Goal: Task Accomplishment & Management: Manage account settings

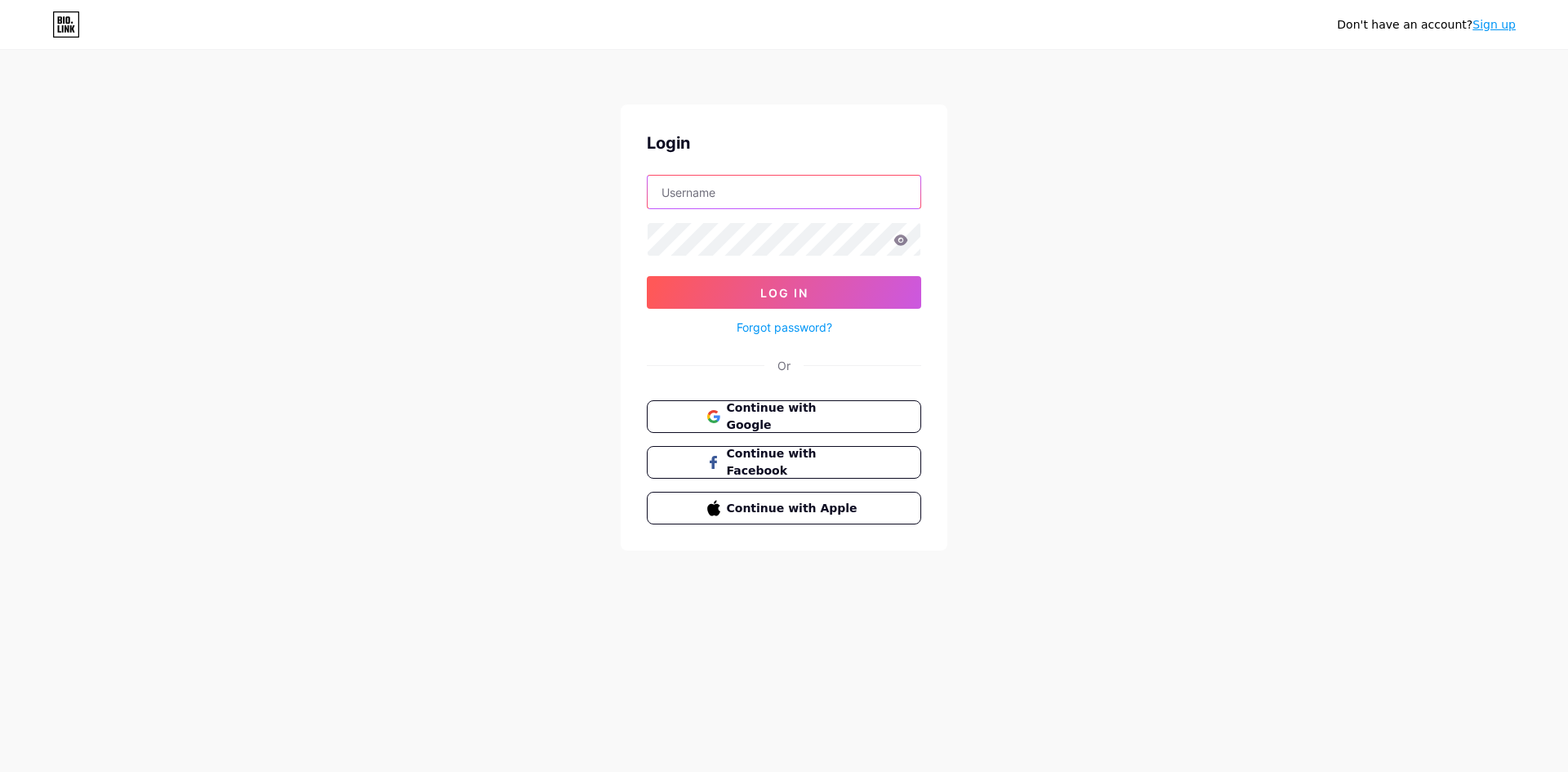
click at [750, 192] on input "text" at bounding box center [784, 192] width 273 height 32
click at [1094, 238] on div "Don't have an account? Sign up Login Log In Forgot password? Or Continue with G…" at bounding box center [784, 301] width 1568 height 603
click at [840, 416] on span "Continue with Google" at bounding box center [793, 416] width 136 height 35
click at [743, 198] on input "text" at bounding box center [784, 192] width 273 height 32
click at [743, 193] on input "text" at bounding box center [784, 192] width 273 height 32
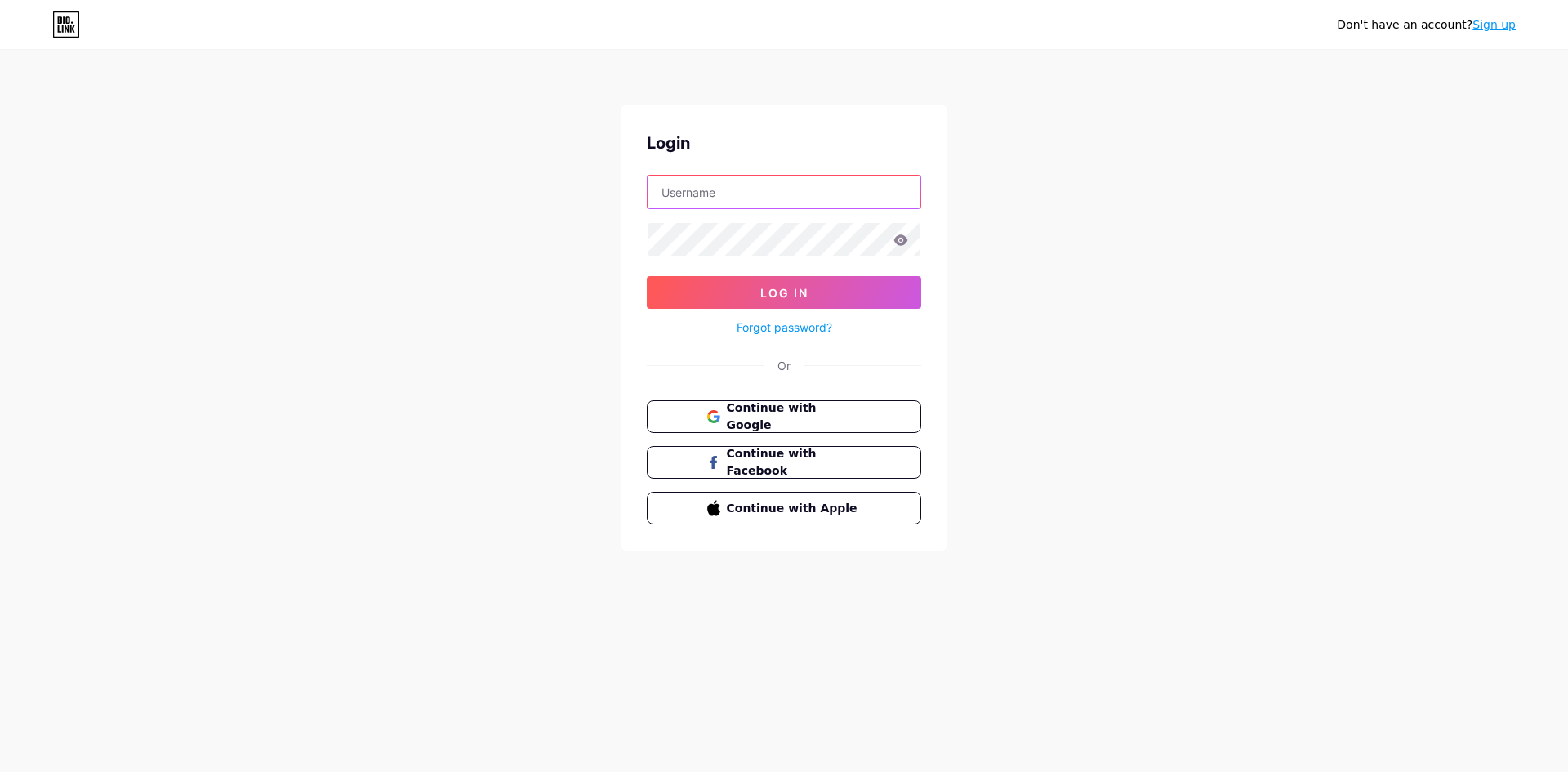
type input "8788606645"
click at [802, 411] on span "Continue with Google" at bounding box center [793, 416] width 136 height 35
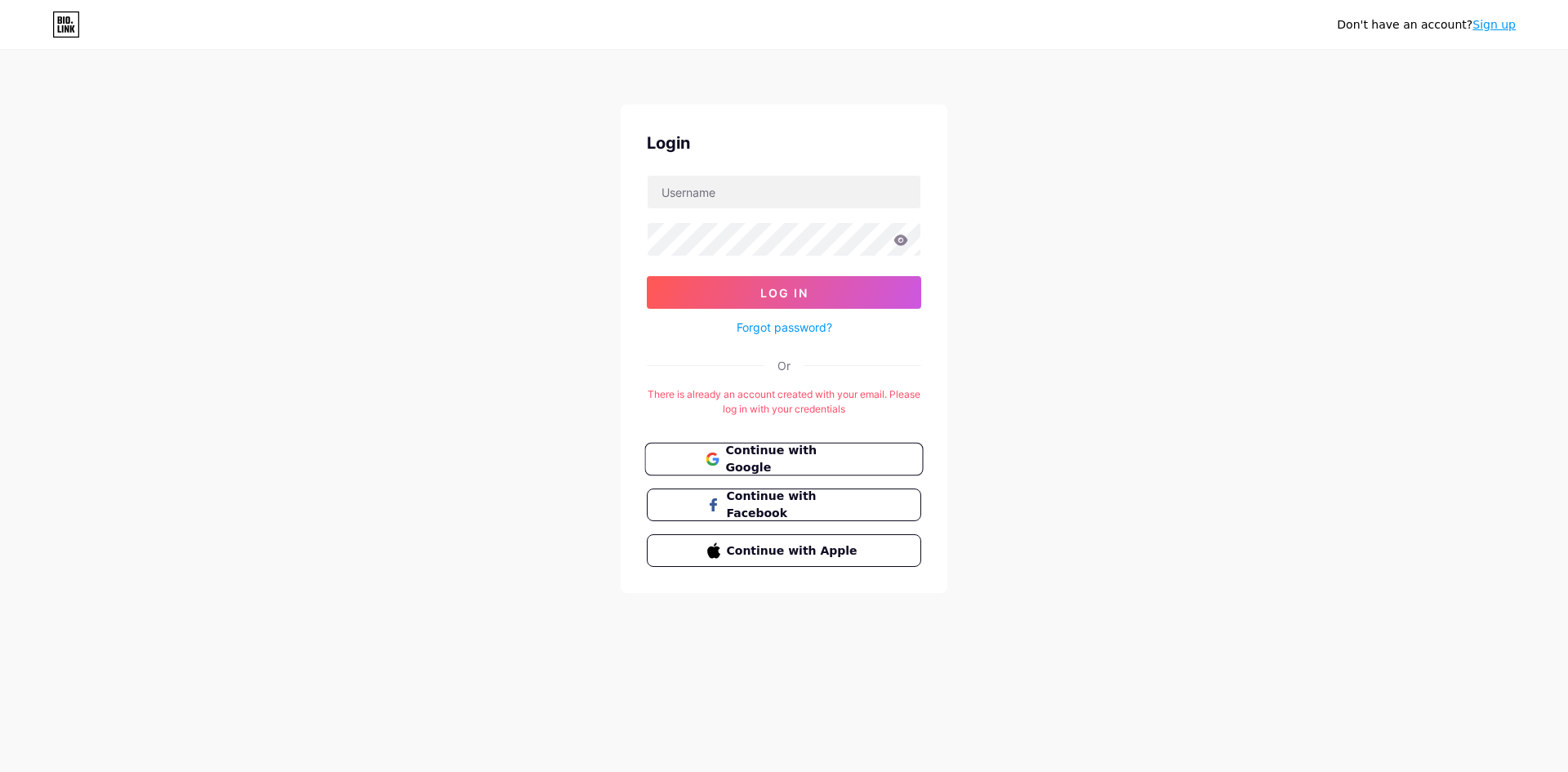
click at [718, 453] on icon at bounding box center [711, 459] width 13 height 13
click at [728, 196] on input "text" at bounding box center [784, 192] width 273 height 32
type input "[EMAIL_ADDRESS][DOMAIN_NAME]"
click at [805, 324] on link "Forgot password?" at bounding box center [784, 327] width 95 height 17
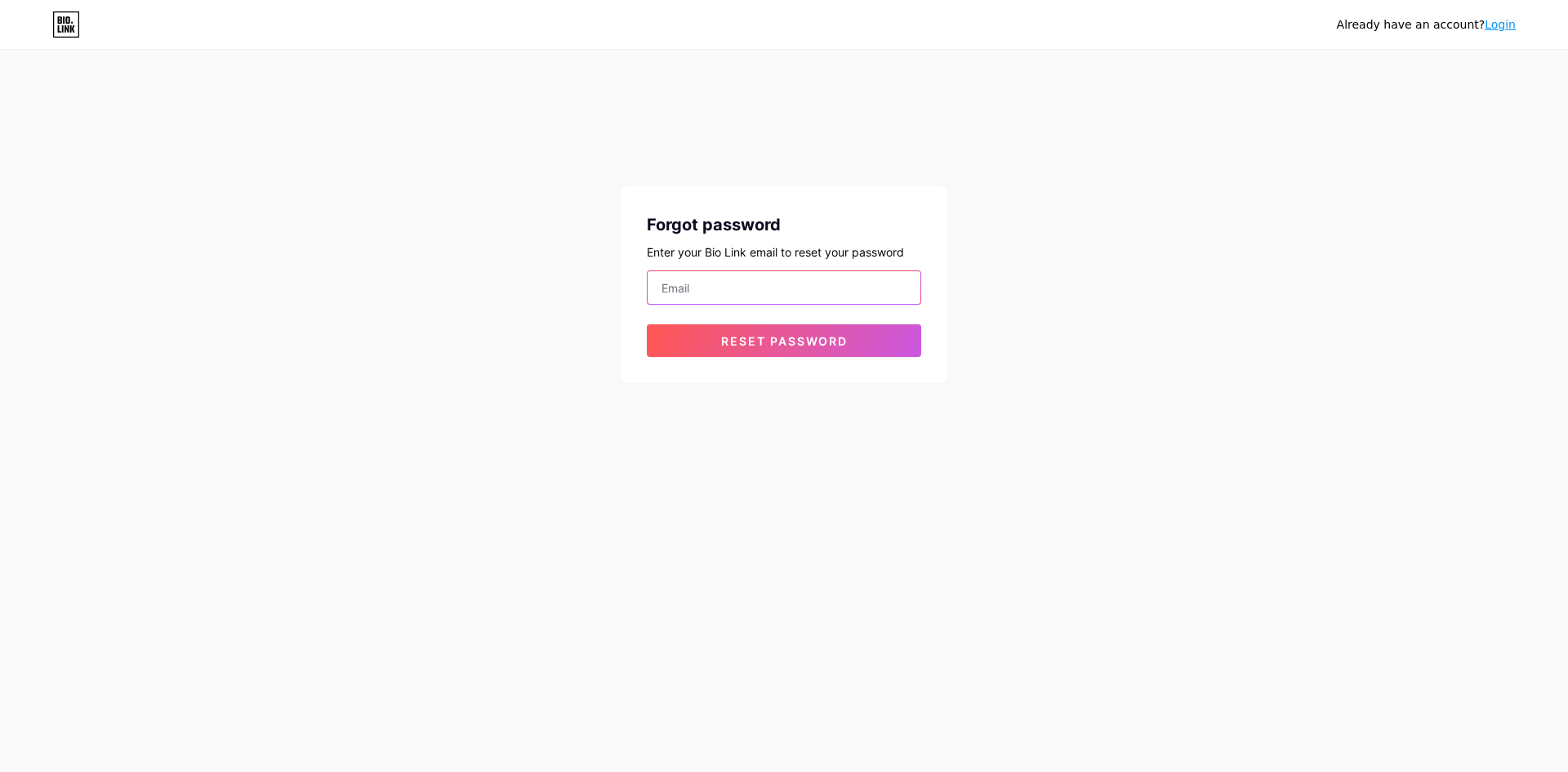
click at [699, 285] on input "email" at bounding box center [784, 288] width 273 height 32
type input "graphicsworldpune@gmail.com"
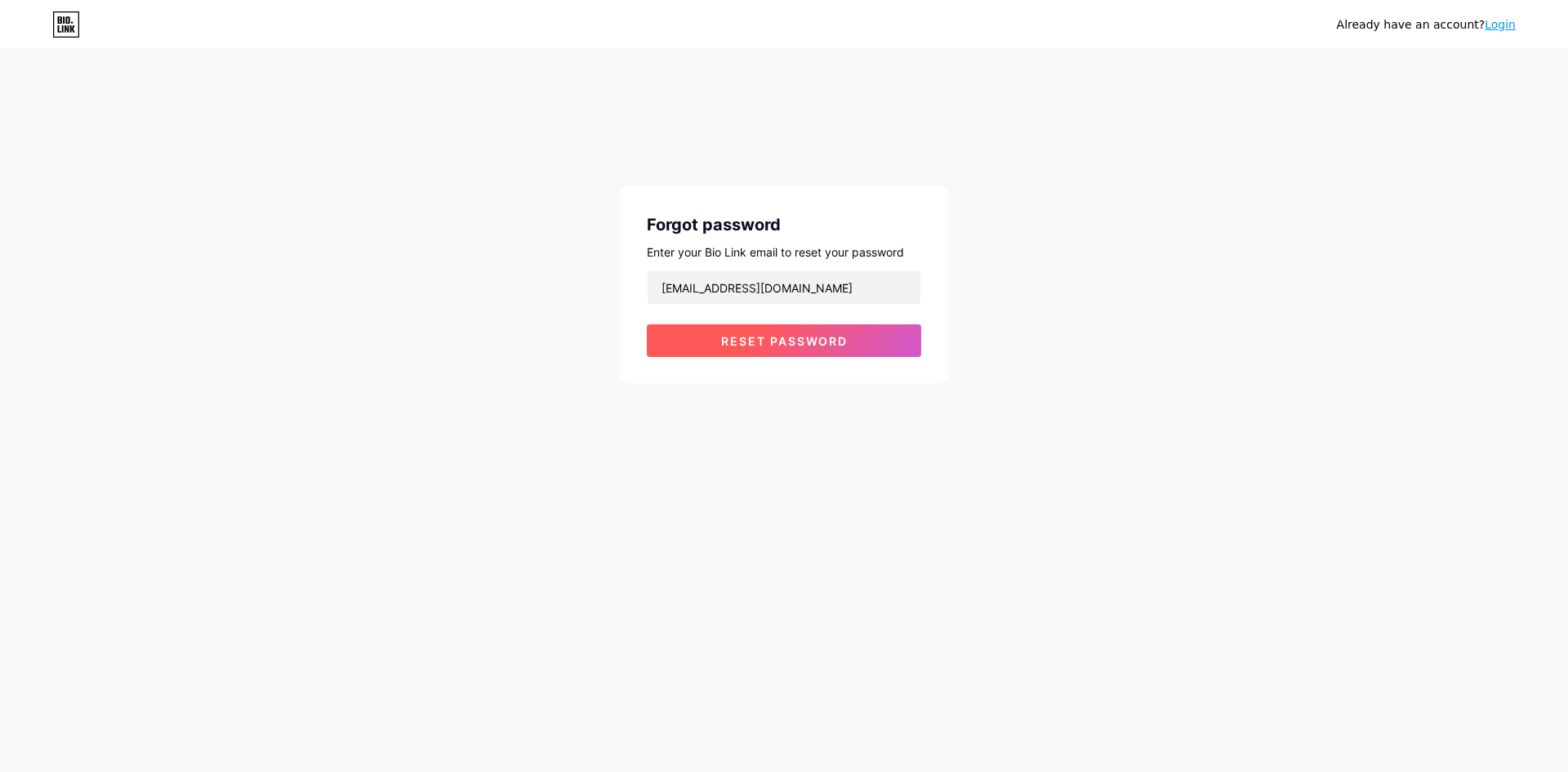
click at [790, 341] on span "Reset password" at bounding box center [784, 341] width 127 height 14
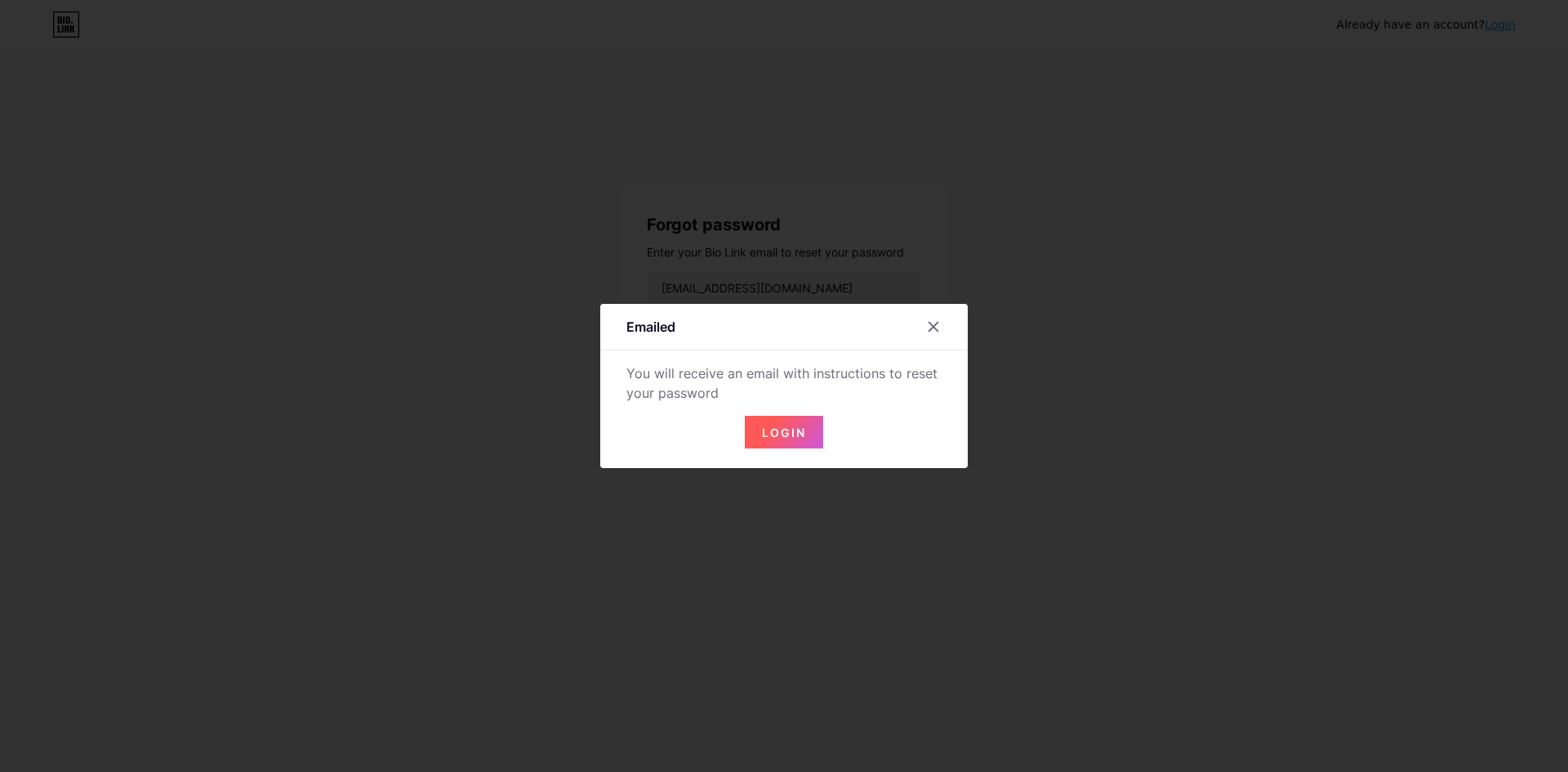
click at [784, 432] on span "Login" at bounding box center [784, 432] width 44 height 14
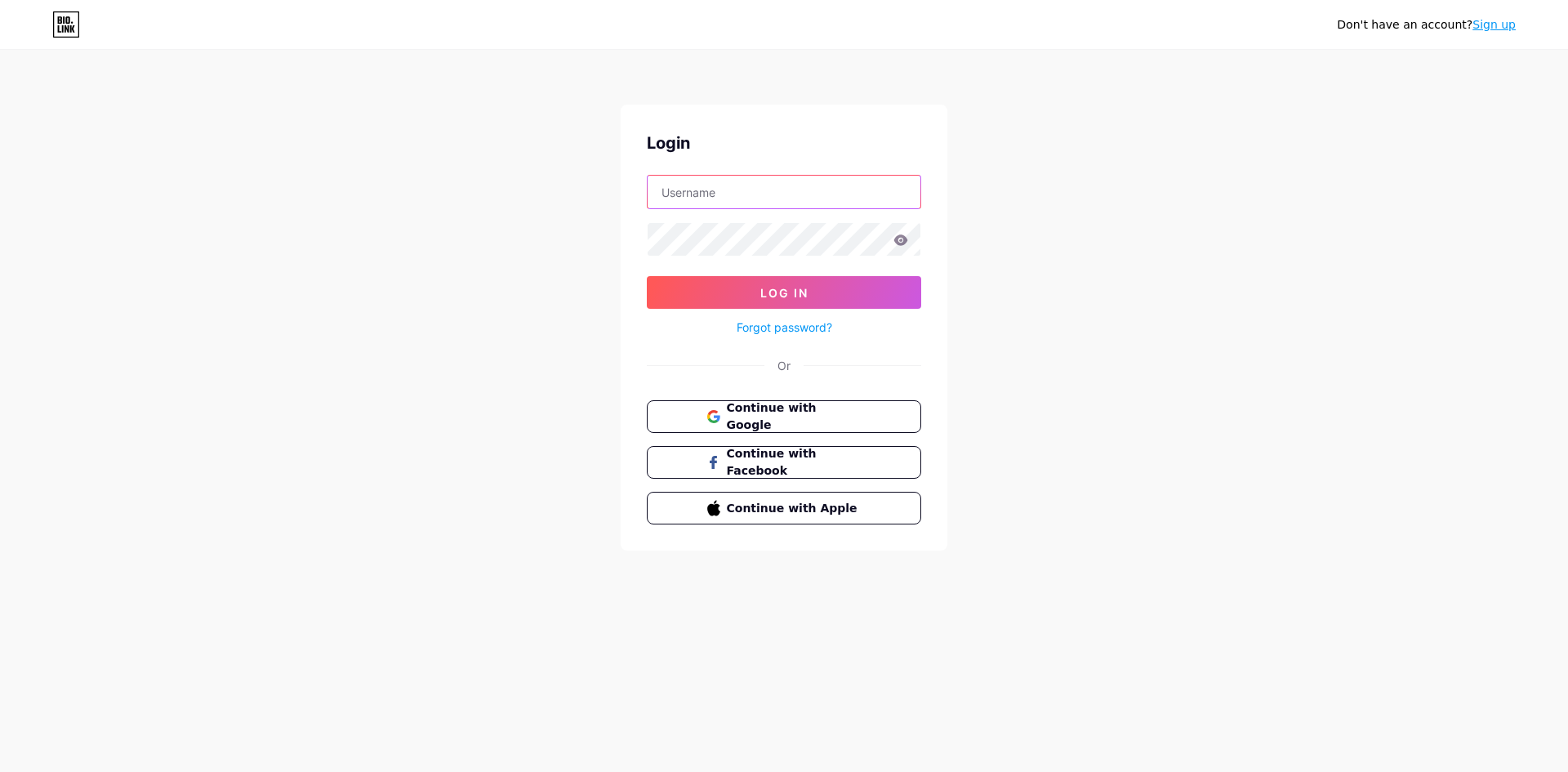
click at [726, 184] on input "text" at bounding box center [784, 192] width 273 height 32
type input "[EMAIL_ADDRESS][DOMAIN_NAME]"
click at [722, 197] on input "text" at bounding box center [784, 192] width 273 height 32
type input "[EMAIL_ADDRESS][DOMAIN_NAME]"
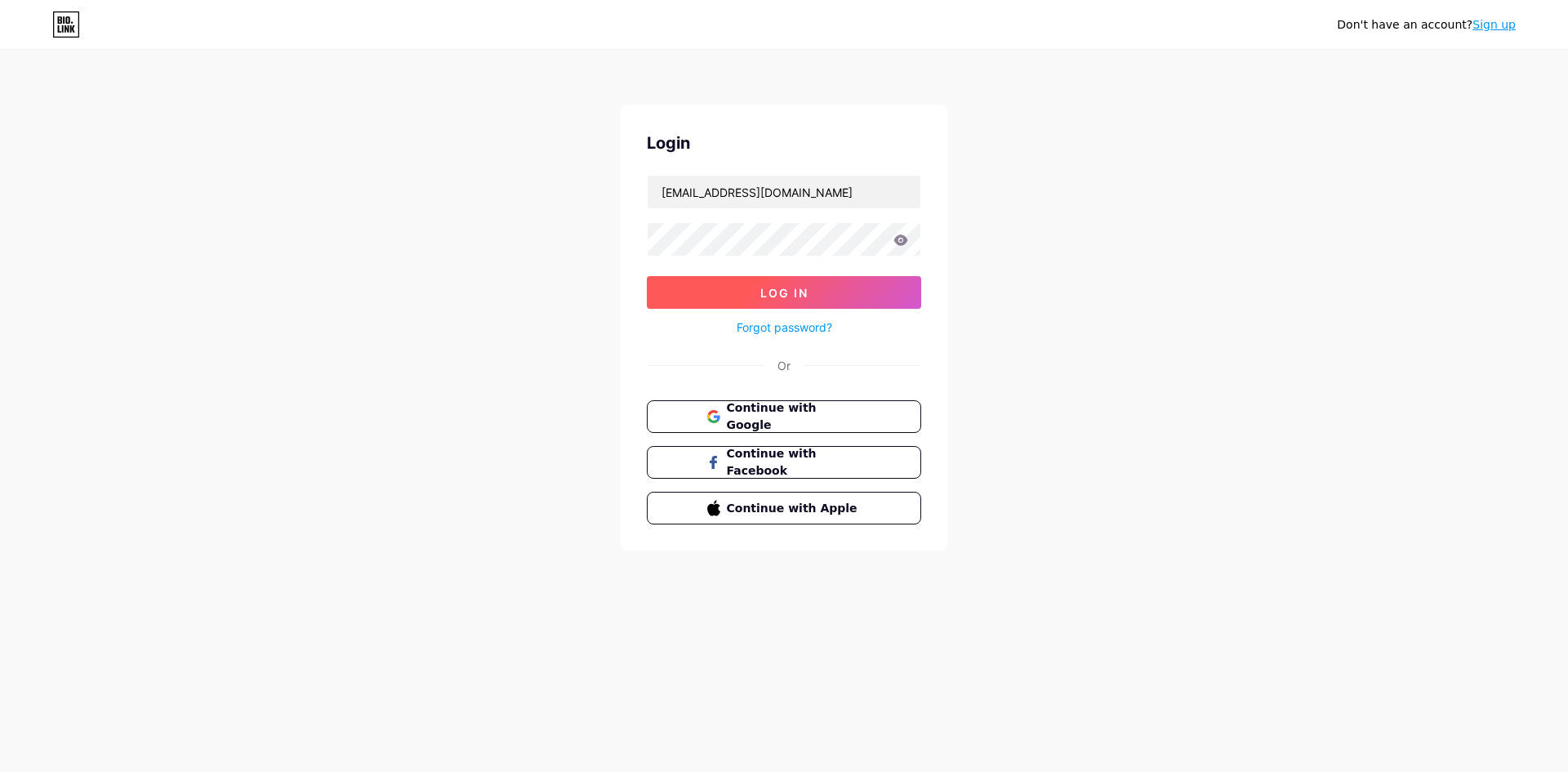
click at [767, 286] on span "Log In" at bounding box center [784, 293] width 48 height 14
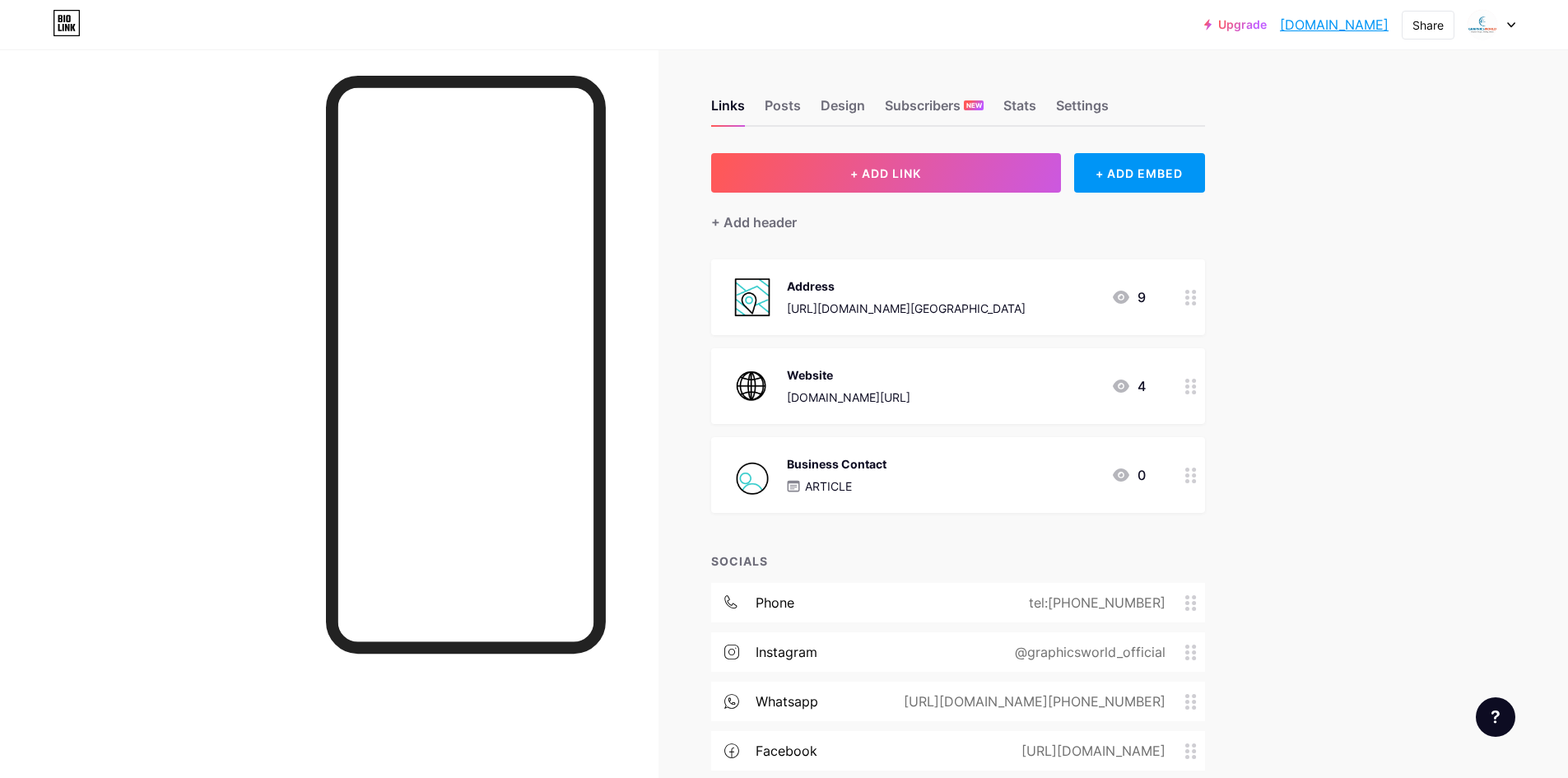
click at [1332, 280] on div "Upgrade graphicsworld.b... [DOMAIN_NAME] Share Switch accounts Graphics World […" at bounding box center [784, 476] width 1568 height 952
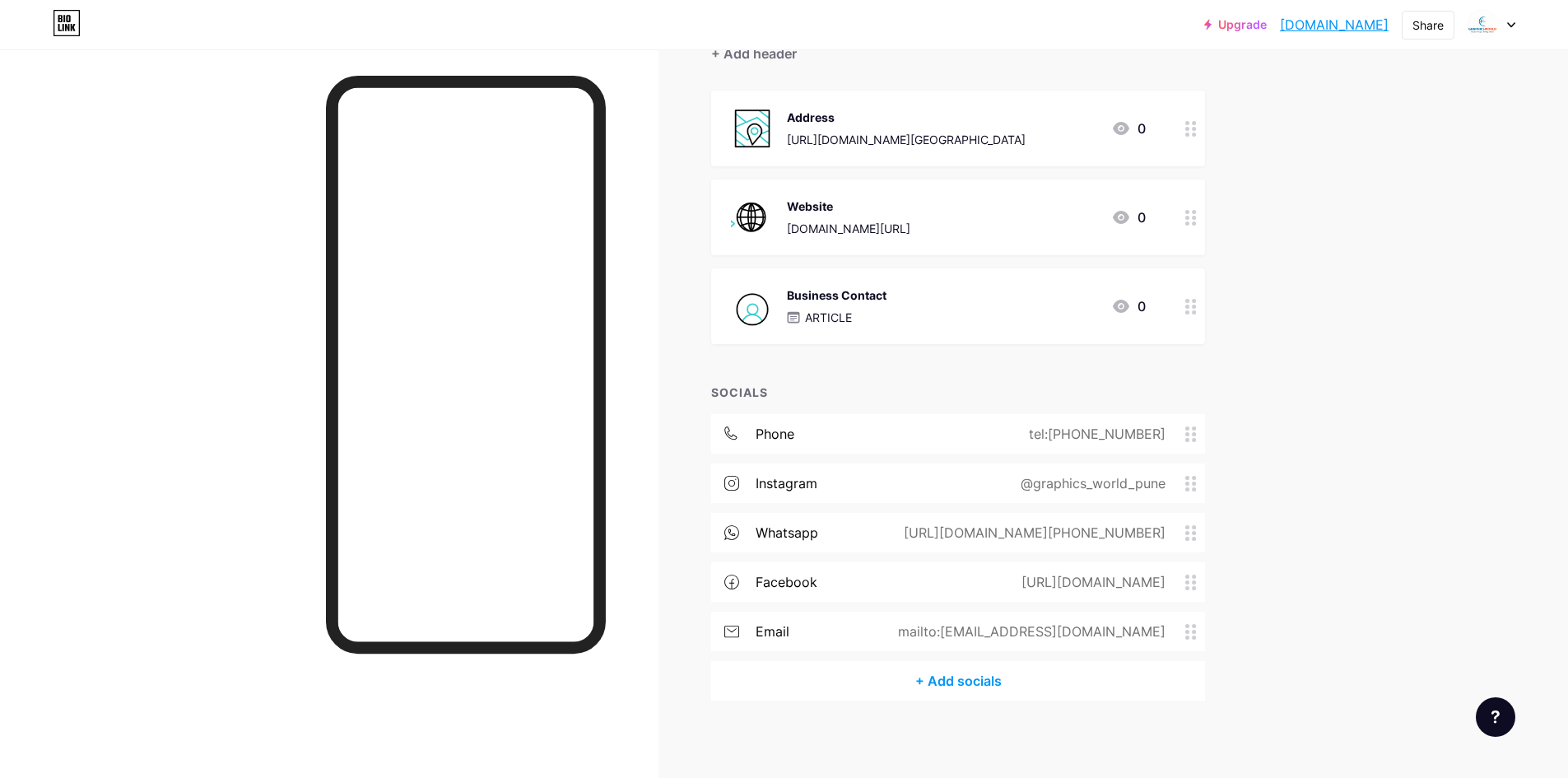
scroll to position [173, 0]
click at [1058, 480] on div "@graphics_world_pune" at bounding box center [1090, 479] width 191 height 20
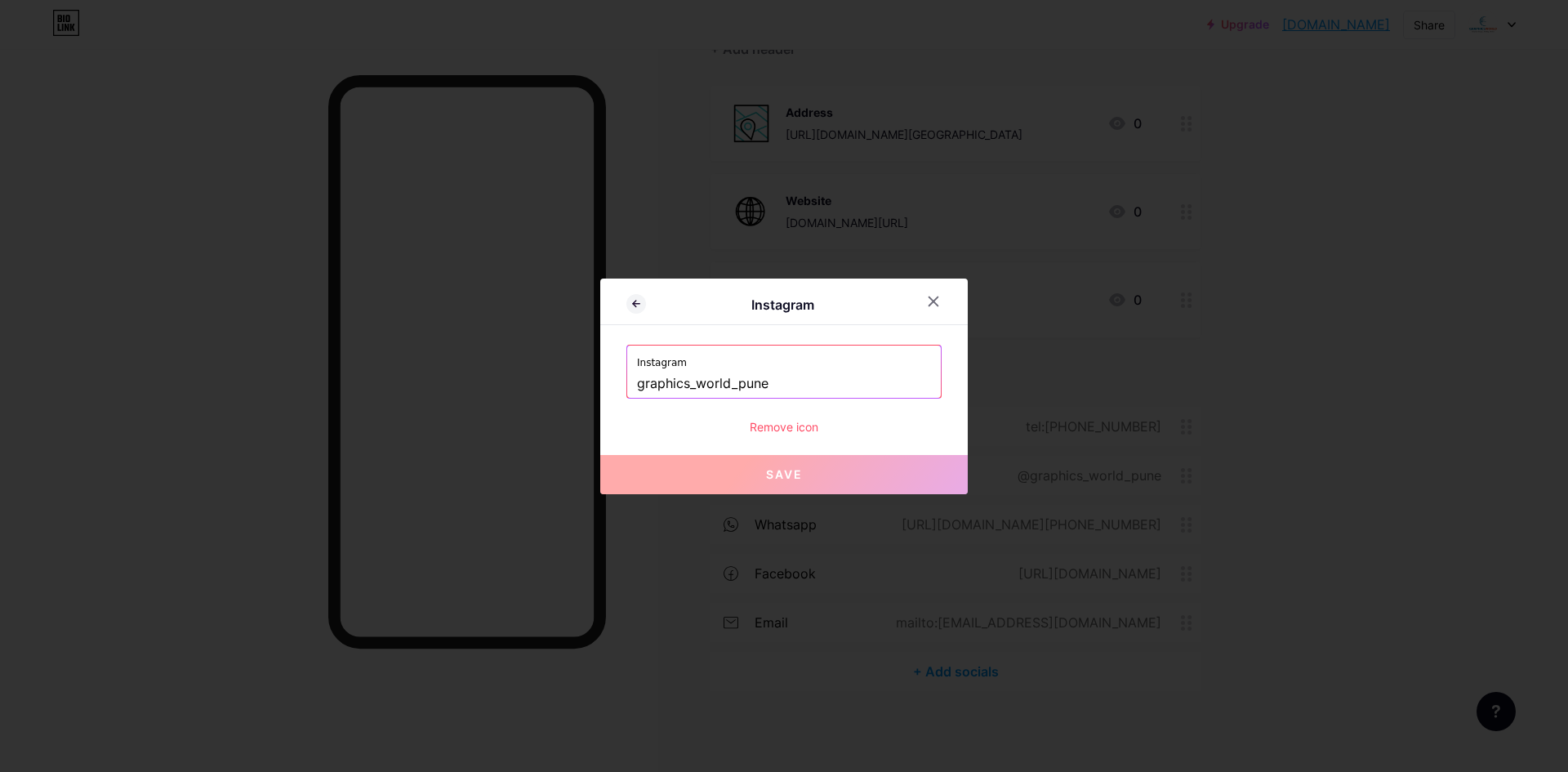
click at [813, 368] on label "Instagram" at bounding box center [784, 357] width 294 height 25
click at [809, 391] on input "graphics_world_pune" at bounding box center [784, 384] width 294 height 28
paste input "world_official"
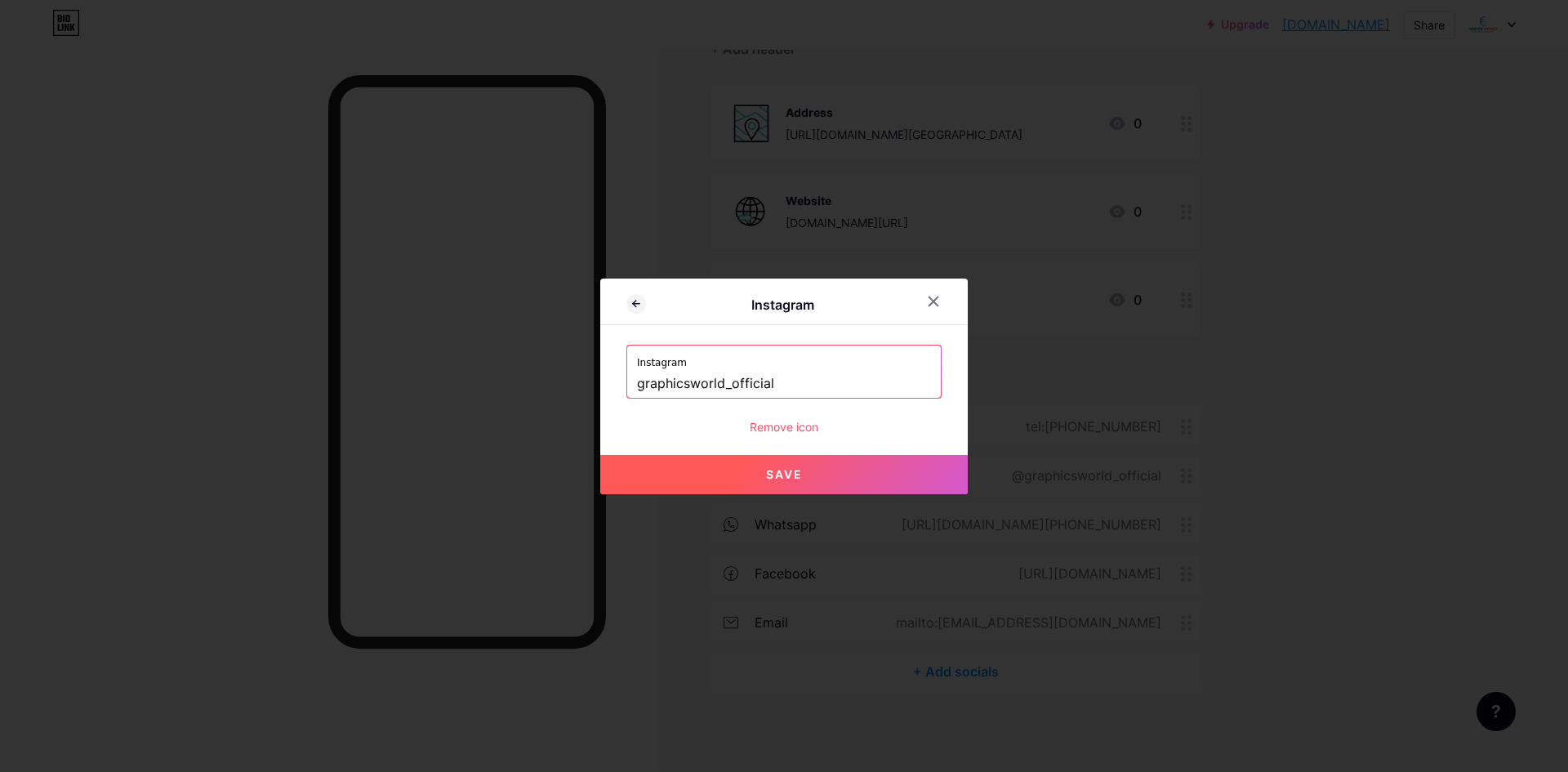
click at [811, 465] on button "Save" at bounding box center [784, 475] width 368 height 39
type input "[URL][DOMAIN_NAME]"
